Goal: Task Accomplishment & Management: Use online tool/utility

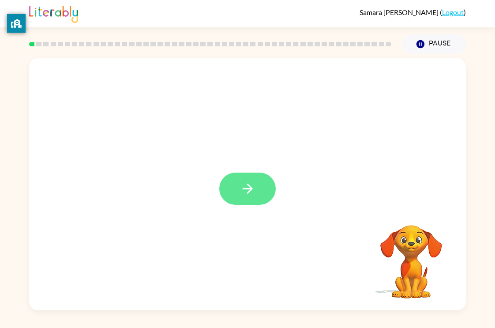
click at [241, 189] on icon "button" at bounding box center [247, 188] width 15 height 15
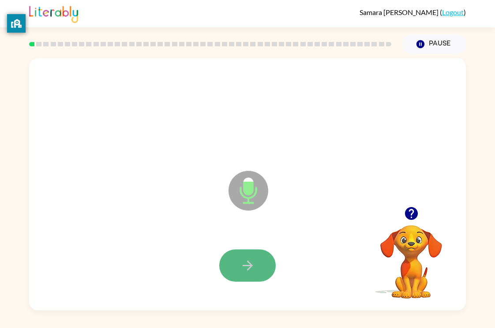
click at [246, 260] on icon "button" at bounding box center [247, 265] width 15 height 15
click at [263, 261] on button "button" at bounding box center [247, 266] width 57 height 32
click at [261, 264] on button "button" at bounding box center [247, 266] width 57 height 32
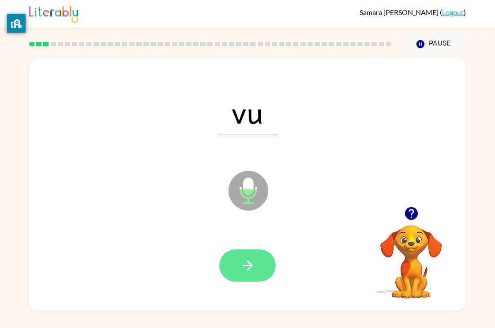
click at [258, 265] on button "button" at bounding box center [247, 266] width 57 height 32
click at [248, 262] on icon "button" at bounding box center [247, 266] width 10 height 10
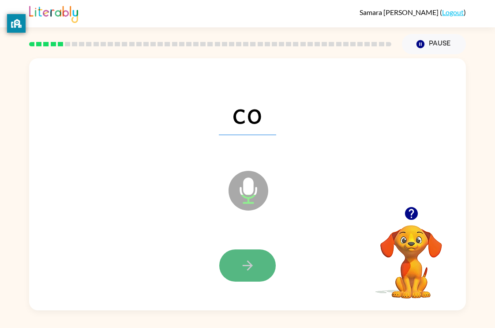
click at [248, 261] on icon "button" at bounding box center [247, 266] width 10 height 10
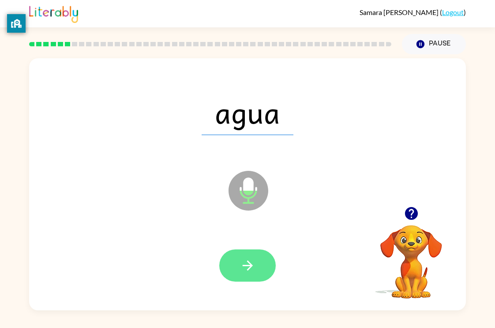
click at [247, 266] on icon "button" at bounding box center [247, 265] width 15 height 15
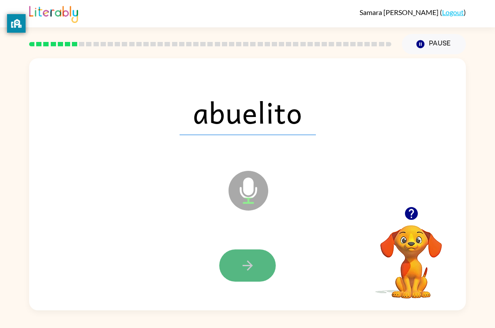
click at [250, 266] on icon "button" at bounding box center [247, 265] width 15 height 15
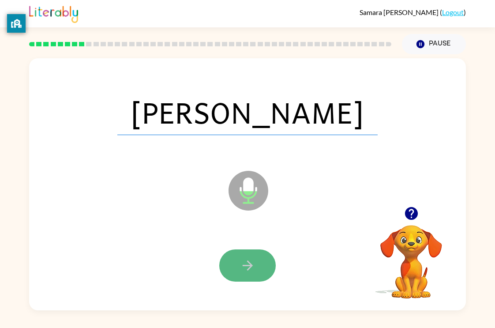
click at [251, 267] on icon "button" at bounding box center [247, 266] width 10 height 10
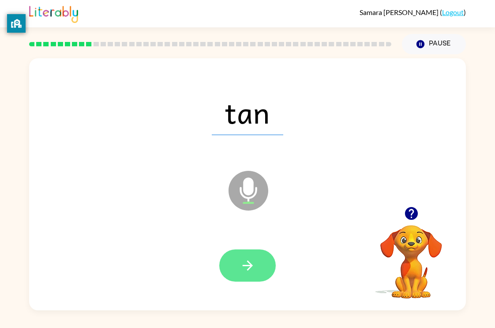
click at [250, 265] on icon "button" at bounding box center [247, 266] width 10 height 10
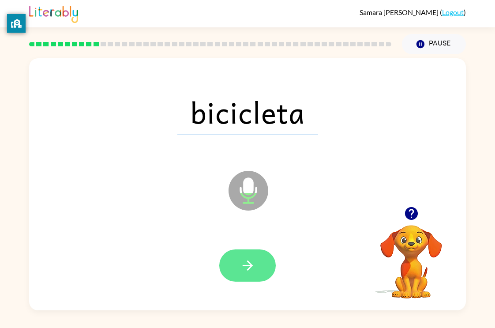
click at [249, 267] on icon "button" at bounding box center [247, 265] width 15 height 15
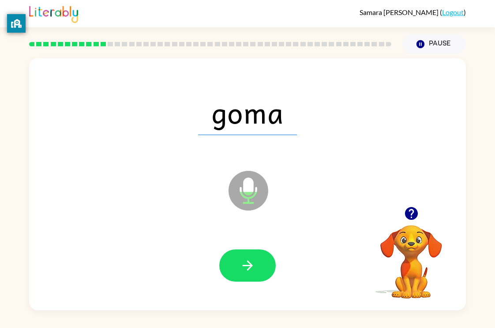
click at [247, 261] on icon "button" at bounding box center [247, 265] width 15 height 15
click at [247, 261] on div at bounding box center [247, 266] width 57 height 32
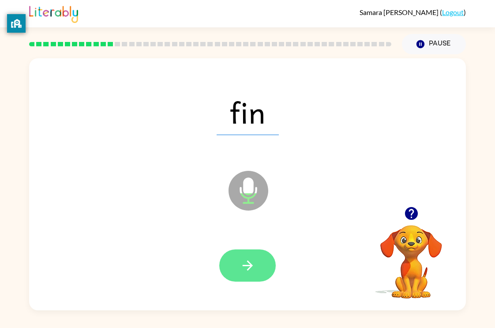
click at [247, 262] on icon "button" at bounding box center [247, 265] width 15 height 15
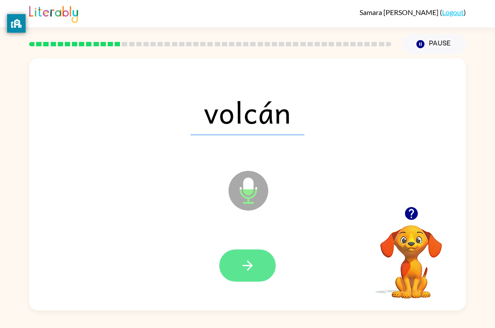
click at [244, 255] on button "button" at bounding box center [247, 266] width 57 height 32
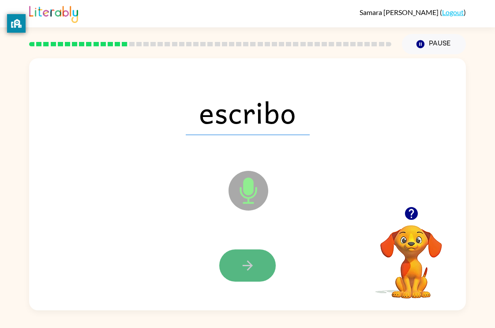
click at [247, 258] on icon "button" at bounding box center [247, 265] width 15 height 15
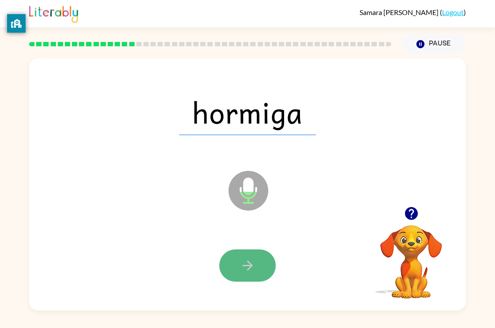
click at [249, 252] on button "button" at bounding box center [247, 266] width 57 height 32
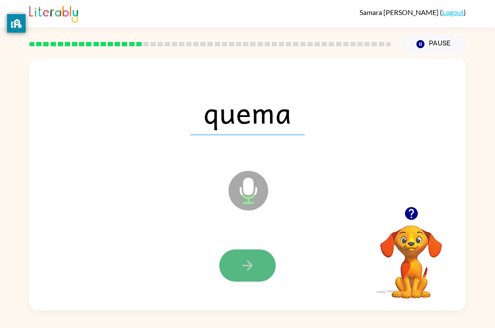
click at [250, 253] on button "button" at bounding box center [247, 266] width 57 height 32
click at [251, 260] on icon "button" at bounding box center [247, 265] width 15 height 15
click at [252, 257] on button "button" at bounding box center [247, 266] width 57 height 32
click at [255, 260] on button "button" at bounding box center [247, 266] width 57 height 32
click at [255, 260] on div at bounding box center [247, 266] width 57 height 32
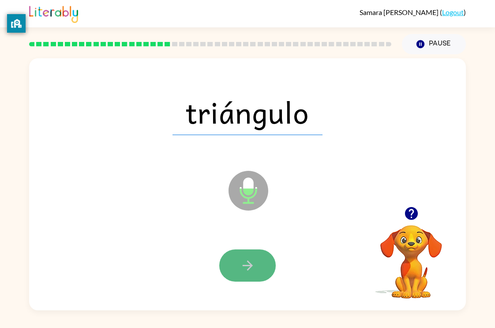
click at [259, 263] on button "button" at bounding box center [247, 266] width 57 height 32
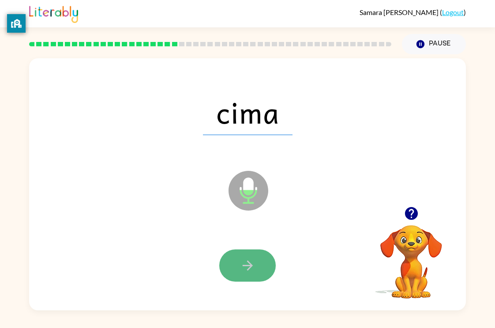
click at [261, 265] on button "button" at bounding box center [247, 266] width 57 height 32
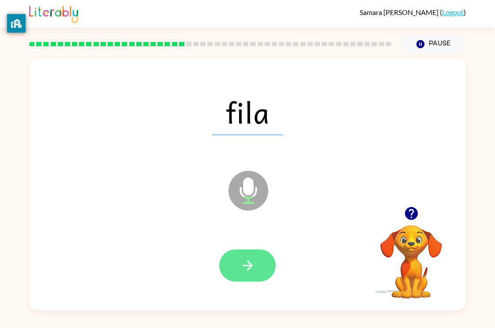
click at [261, 265] on button "button" at bounding box center [247, 266] width 57 height 32
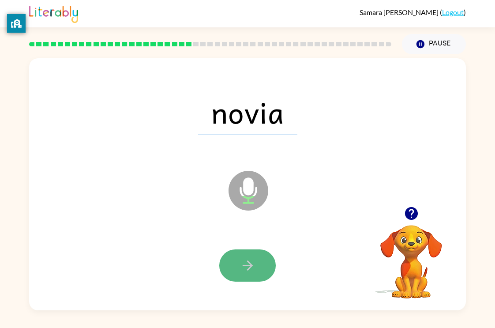
click at [252, 263] on icon "button" at bounding box center [247, 265] width 15 height 15
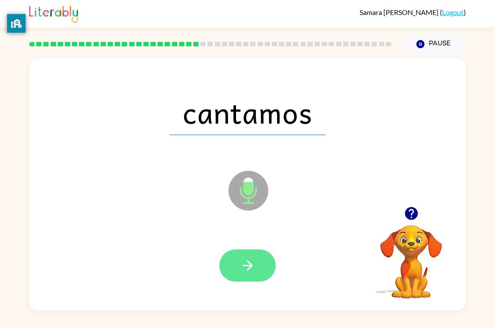
click at [253, 261] on icon "button" at bounding box center [247, 265] width 15 height 15
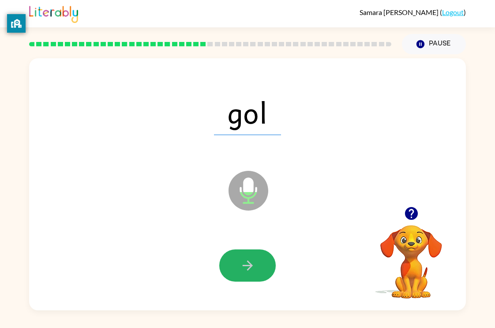
click at [251, 260] on icon "button" at bounding box center [247, 265] width 15 height 15
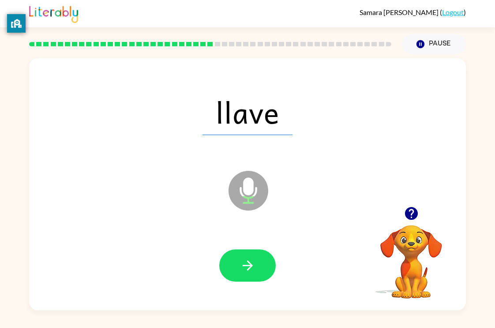
click at [250, 257] on button "button" at bounding box center [247, 266] width 57 height 32
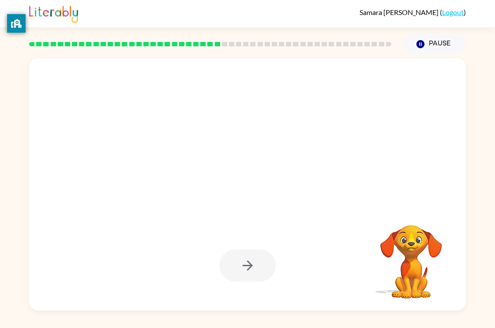
click at [250, 257] on div at bounding box center [247, 266] width 57 height 32
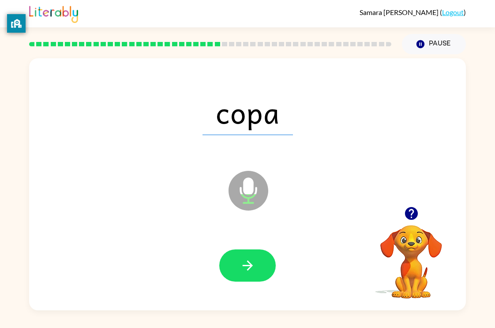
click at [250, 257] on button "button" at bounding box center [247, 266] width 57 height 32
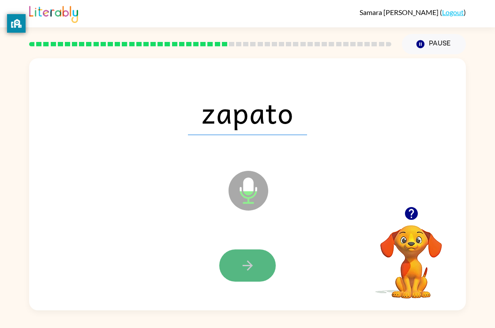
click at [249, 269] on icon "button" at bounding box center [247, 266] width 10 height 10
click at [241, 263] on icon "button" at bounding box center [247, 265] width 15 height 15
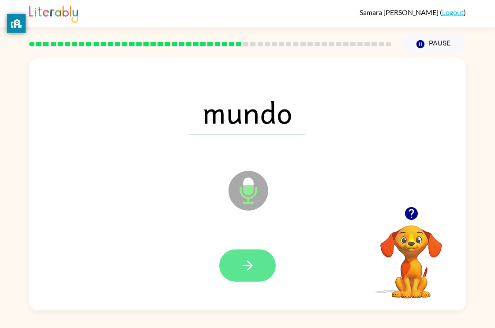
click at [253, 252] on button "button" at bounding box center [247, 266] width 57 height 32
click at [253, 259] on icon "button" at bounding box center [247, 265] width 15 height 15
click at [254, 261] on icon "button" at bounding box center [247, 265] width 15 height 15
click at [253, 262] on icon "button" at bounding box center [247, 265] width 15 height 15
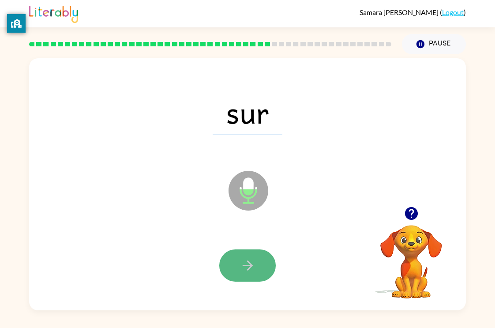
click at [254, 265] on icon "button" at bounding box center [247, 265] width 15 height 15
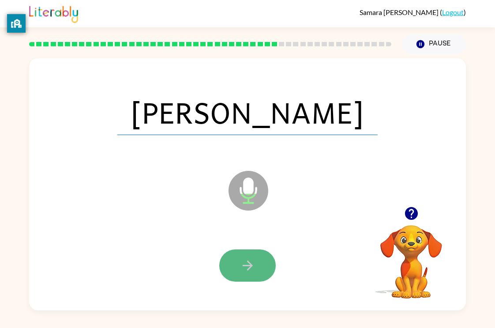
click at [255, 258] on icon "button" at bounding box center [247, 265] width 15 height 15
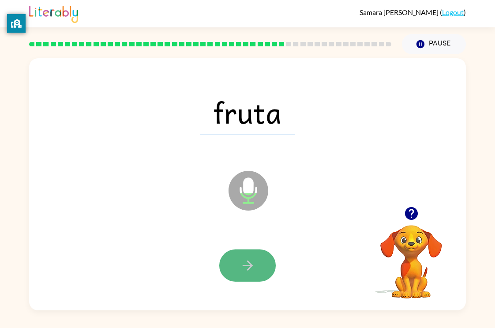
click at [254, 259] on icon "button" at bounding box center [247, 265] width 15 height 15
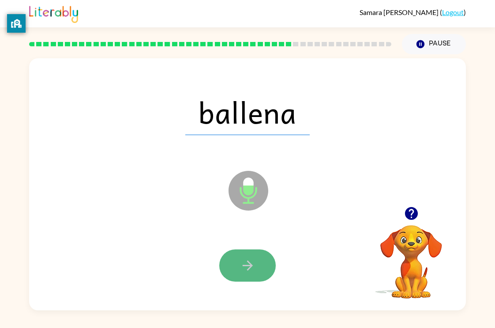
click at [253, 262] on icon "button" at bounding box center [247, 265] width 15 height 15
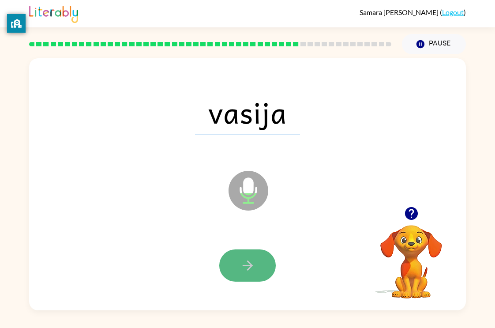
click at [255, 267] on button "button" at bounding box center [247, 266] width 57 height 32
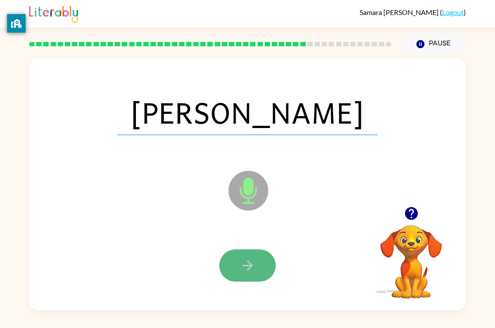
click at [259, 267] on button "button" at bounding box center [247, 266] width 57 height 32
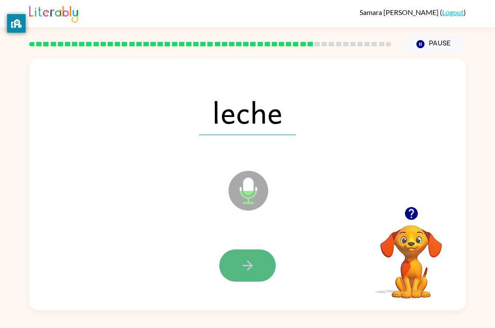
click at [258, 264] on button "button" at bounding box center [247, 266] width 57 height 32
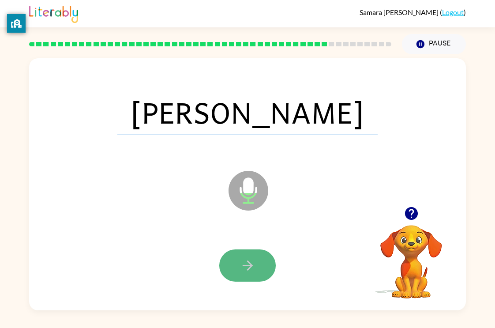
click at [257, 264] on button "button" at bounding box center [247, 266] width 57 height 32
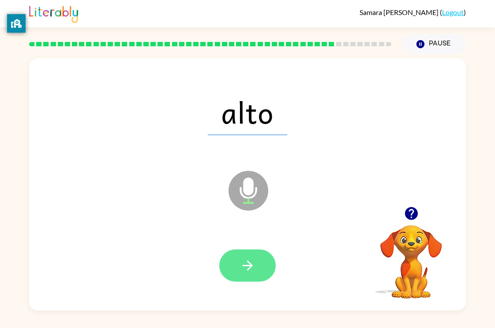
click at [258, 265] on button "button" at bounding box center [247, 266] width 57 height 32
click at [256, 264] on button "button" at bounding box center [247, 266] width 57 height 32
click at [258, 263] on button "button" at bounding box center [247, 266] width 57 height 32
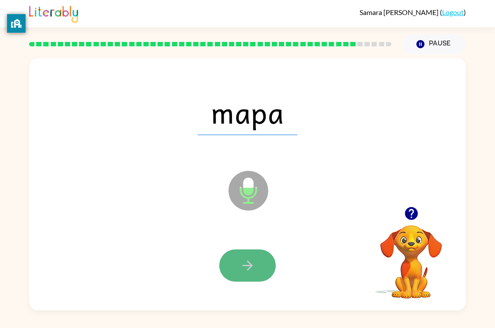
click at [257, 261] on button "button" at bounding box center [247, 266] width 57 height 32
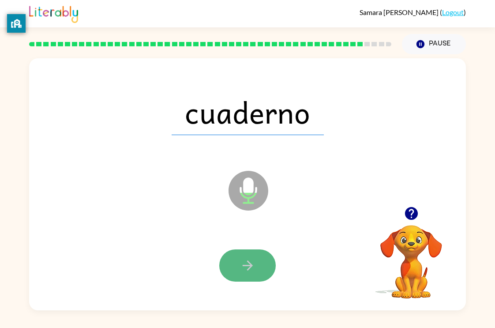
click at [256, 260] on button "button" at bounding box center [247, 266] width 57 height 32
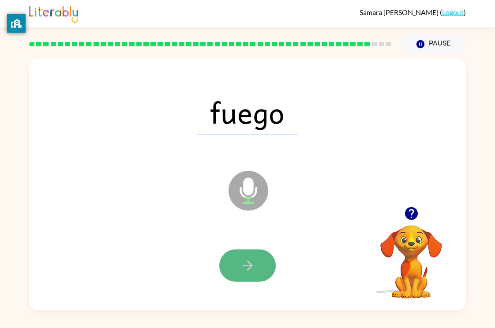
click at [256, 259] on button "button" at bounding box center [247, 266] width 57 height 32
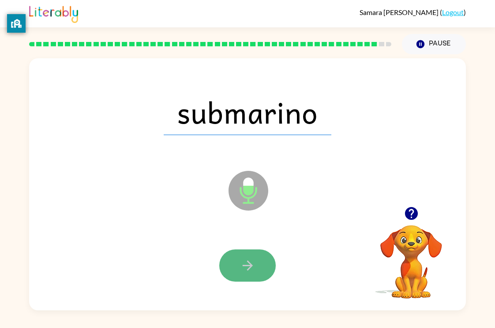
click at [253, 261] on icon "button" at bounding box center [247, 265] width 15 height 15
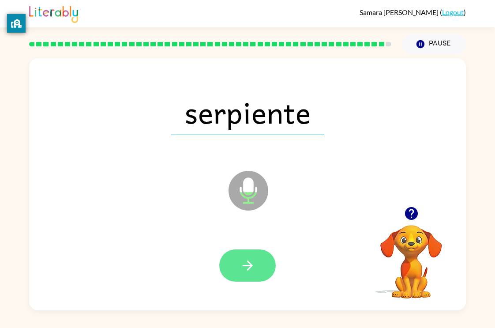
click at [251, 258] on icon "button" at bounding box center [247, 265] width 15 height 15
